Goal: Information Seeking & Learning: Learn about a topic

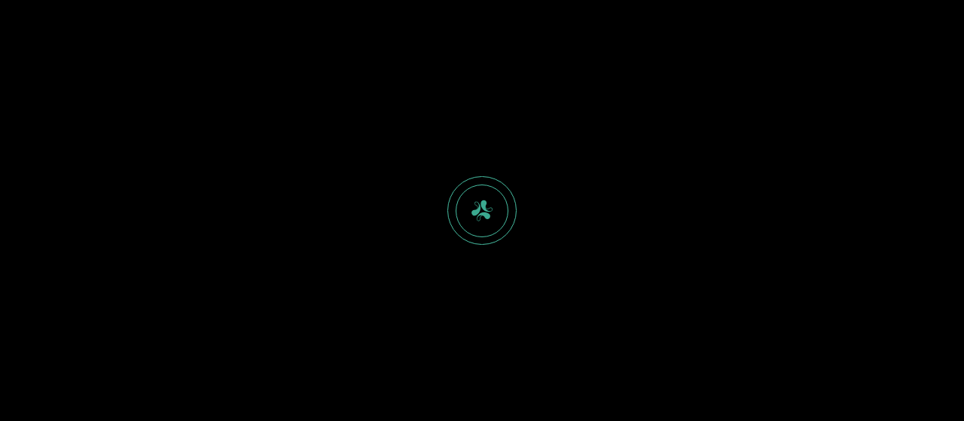
click at [680, 149] on div at bounding box center [482, 210] width 964 height 421
